Goal: Find specific page/section: Locate a particular part of the current website

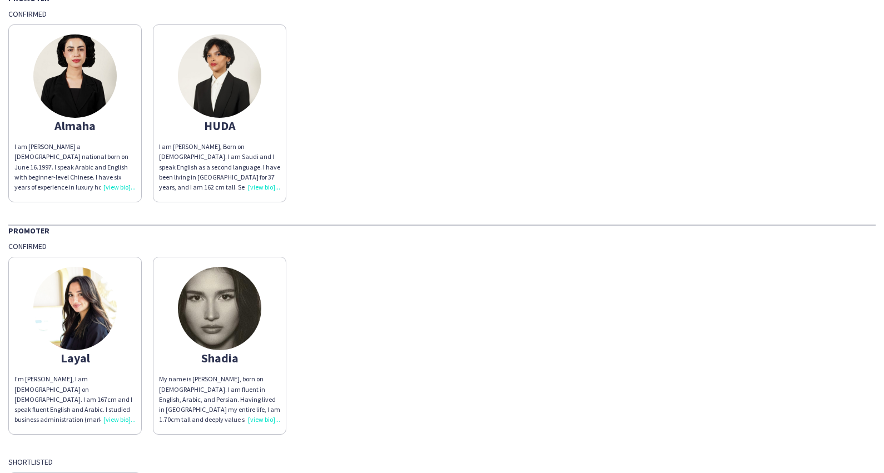
scroll to position [65, 0]
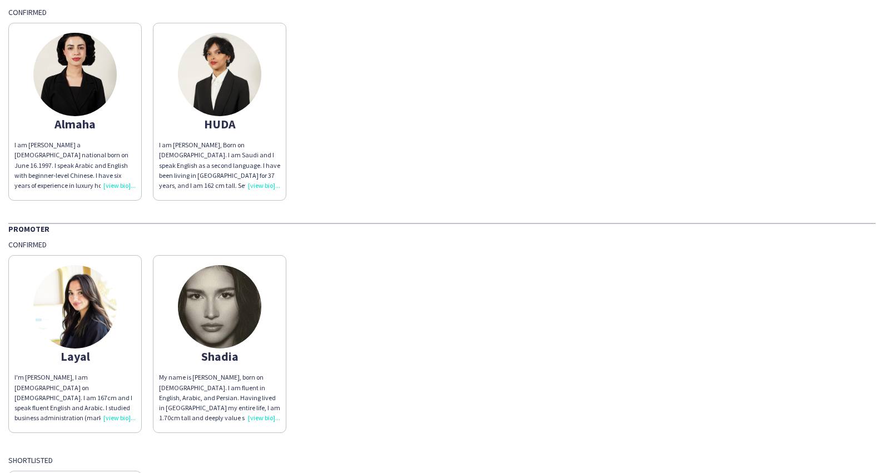
click at [123, 419] on div "I'm [PERSON_NAME], I am [DEMOGRAPHIC_DATA] on [DEMOGRAPHIC_DATA]. I am 167cm an…" at bounding box center [74, 398] width 121 height 51
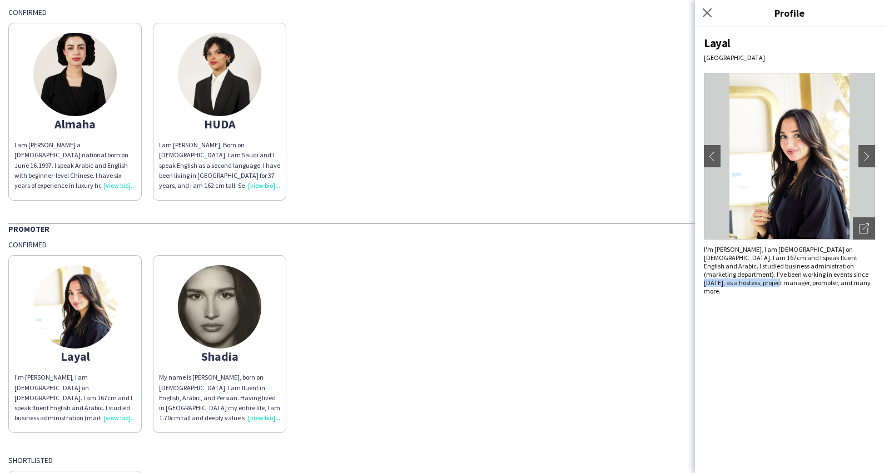
drag, startPoint x: 804, startPoint y: 276, endPoint x: 871, endPoint y: 278, distance: 67.3
click at [871, 278] on div "I'm [PERSON_NAME], I am [DEMOGRAPHIC_DATA] on [DEMOGRAPHIC_DATA]. I am 167cm an…" at bounding box center [789, 270] width 171 height 50
drag, startPoint x: 703, startPoint y: 284, endPoint x: 792, endPoint y: 282, distance: 89.0
click at [792, 282] on div "Layal [GEOGRAPHIC_DATA] chevron-left chevron-right Open photos pop-in I'm [PERS…" at bounding box center [789, 250] width 189 height 446
click at [869, 157] on app-icon "chevron-right" at bounding box center [867, 156] width 16 height 10
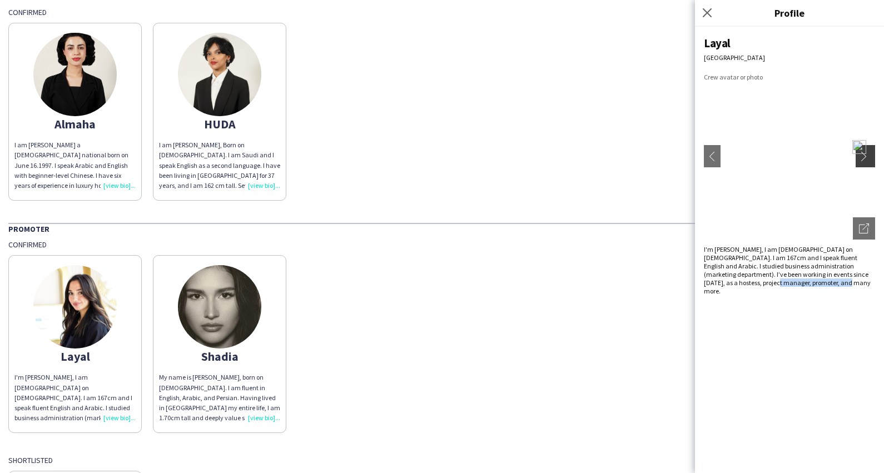
click at [868, 159] on app-icon "chevron-right" at bounding box center [867, 156] width 16 height 10
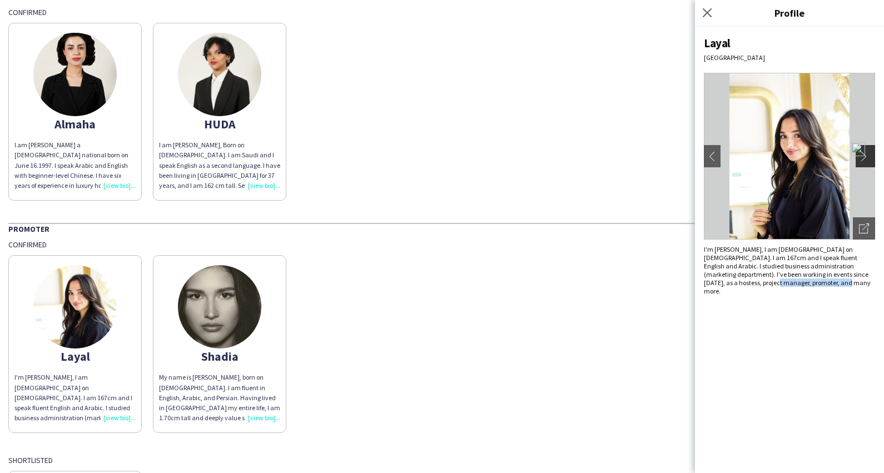
click at [868, 160] on app-icon "chevron-right" at bounding box center [867, 156] width 16 height 10
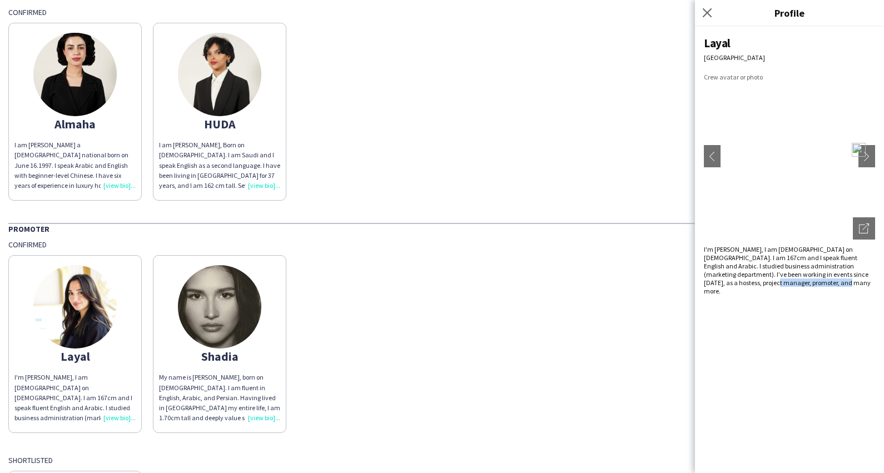
click at [239, 319] on img at bounding box center [219, 306] width 83 height 83
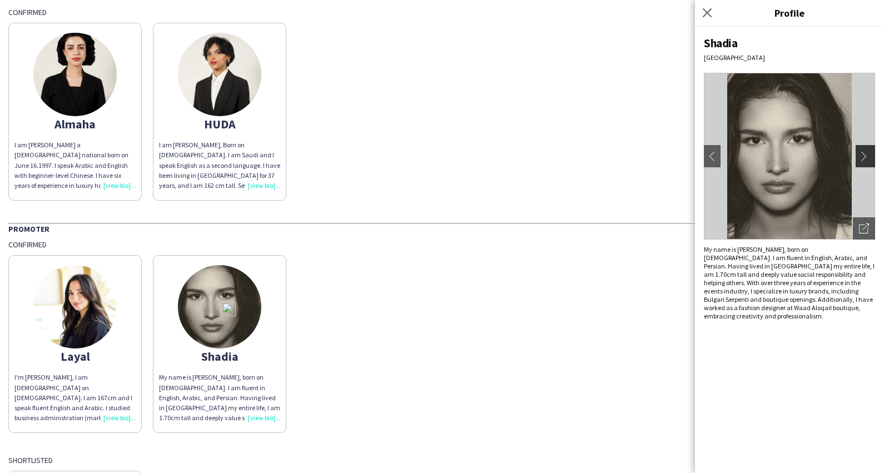
click at [867, 164] on button "chevron-right" at bounding box center [867, 156] width 22 height 22
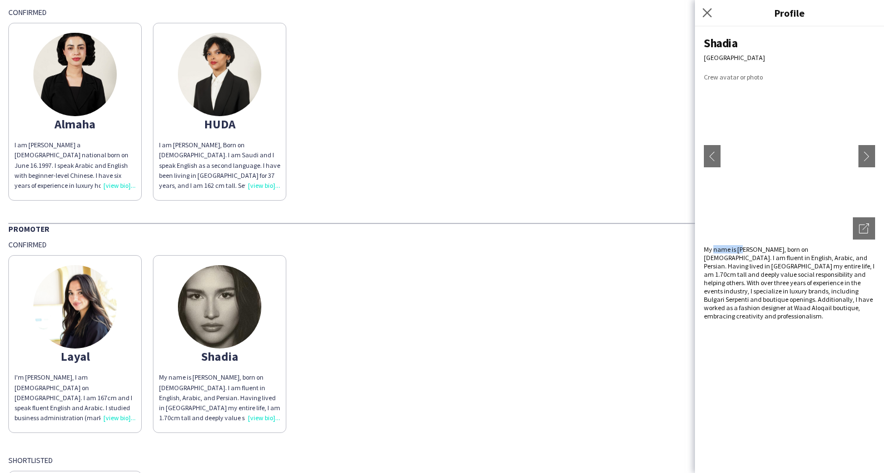
drag, startPoint x: 715, startPoint y: 251, endPoint x: 742, endPoint y: 249, distance: 26.7
click at [742, 249] on div "My name is [PERSON_NAME], born on [DEMOGRAPHIC_DATA]. I am fluent in English, A…" at bounding box center [789, 282] width 171 height 75
drag, startPoint x: 755, startPoint y: 257, endPoint x: 770, endPoint y: 257, distance: 15.0
click at [770, 257] on div "My name is [PERSON_NAME], born on [DEMOGRAPHIC_DATA]. I am fluent in English, A…" at bounding box center [789, 282] width 171 height 75
drag, startPoint x: 836, startPoint y: 260, endPoint x: 867, endPoint y: 260, distance: 31.7
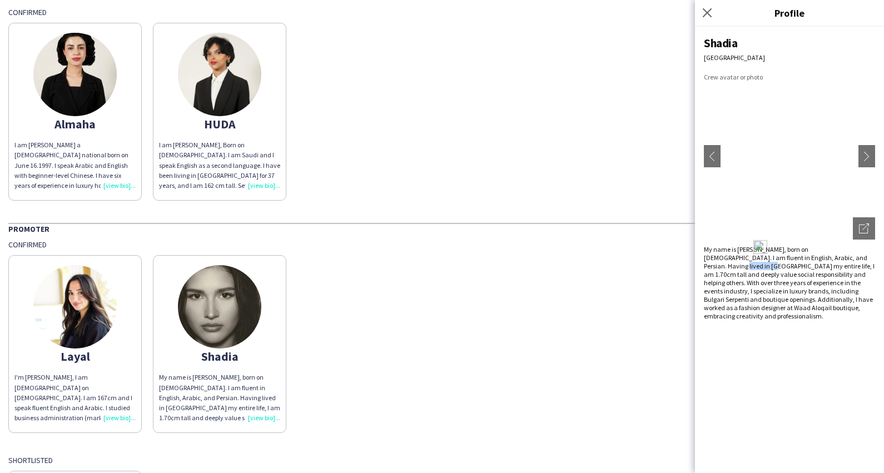
click at [867, 260] on div "My name is [PERSON_NAME], born on [DEMOGRAPHIC_DATA]. I am fluent in English, A…" at bounding box center [789, 282] width 171 height 75
drag, startPoint x: 712, startPoint y: 267, endPoint x: 832, endPoint y: 269, distance: 120.7
click at [832, 269] on div "My name is [PERSON_NAME], born on [DEMOGRAPHIC_DATA]. I am fluent in English, A…" at bounding box center [789, 282] width 171 height 75
drag, startPoint x: 726, startPoint y: 282, endPoint x: 845, endPoint y: 285, distance: 118.5
click at [845, 285] on div "My name is [PERSON_NAME], born on [DEMOGRAPHIC_DATA]. I am fluent in English, A…" at bounding box center [789, 282] width 171 height 75
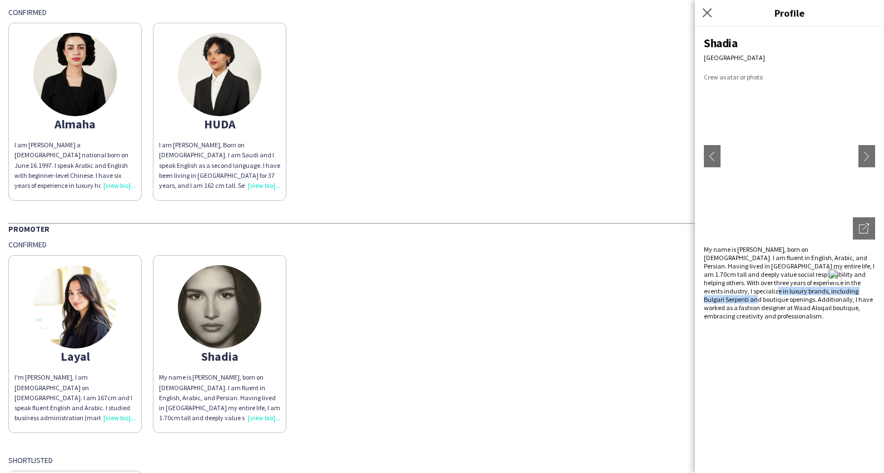
drag, startPoint x: 719, startPoint y: 295, endPoint x: 860, endPoint y: 295, distance: 140.7
click at [860, 295] on div "My name is [PERSON_NAME], born on [DEMOGRAPHIC_DATA]. I am fluent in English, A…" at bounding box center [789, 282] width 171 height 75
drag, startPoint x: 27, startPoint y: 378, endPoint x: 48, endPoint y: 378, distance: 20.6
click at [55, 379] on div "I'm [PERSON_NAME], I am [DEMOGRAPHIC_DATA] on [DEMOGRAPHIC_DATA]. I am 167cm an…" at bounding box center [74, 398] width 121 height 51
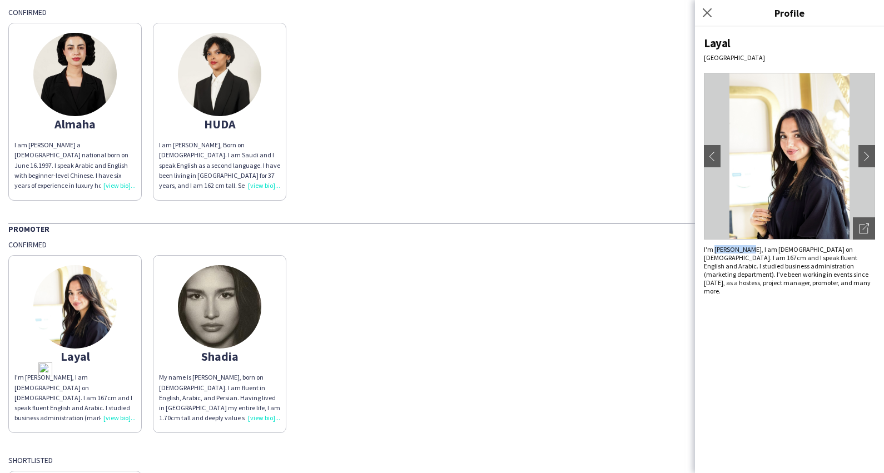
drag, startPoint x: 715, startPoint y: 251, endPoint x: 746, endPoint y: 251, distance: 31.1
click at [746, 251] on div "I'm [PERSON_NAME], I am [DEMOGRAPHIC_DATA] on [DEMOGRAPHIC_DATA]. I am 167cm an…" at bounding box center [789, 270] width 171 height 50
copy div "Layal Tarek"
